Goal: Find specific page/section: Find specific page/section

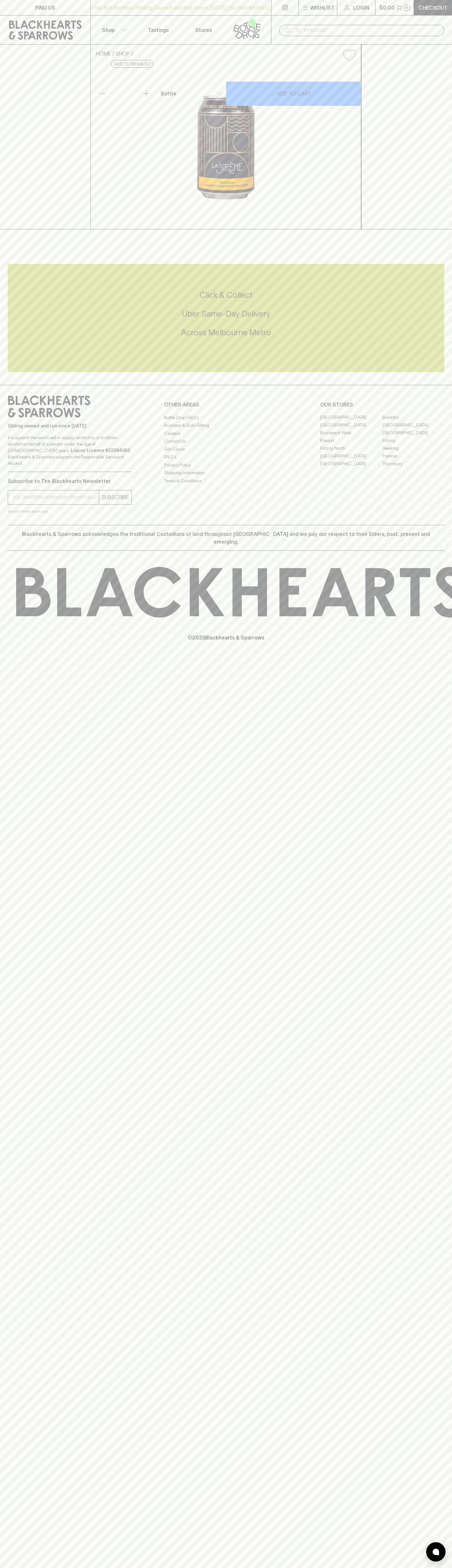
click at [131, 19] on button "Shop" at bounding box center [113, 29] width 45 height 29
click at [429, 1393] on div at bounding box center [226, 784] width 452 height 1568
click at [2, 1567] on html "FIND US | No Bad Bottles | Sibling Owned and Run Since 2006 | No Bad Bottles | …" at bounding box center [226, 784] width 452 height 1568
click at [22, 525] on div at bounding box center [226, 784] width 452 height 1568
click at [351, 429] on link "[GEOGRAPHIC_DATA]" at bounding box center [351, 425] width 62 height 8
